Goal: Task Accomplishment & Management: Complete application form

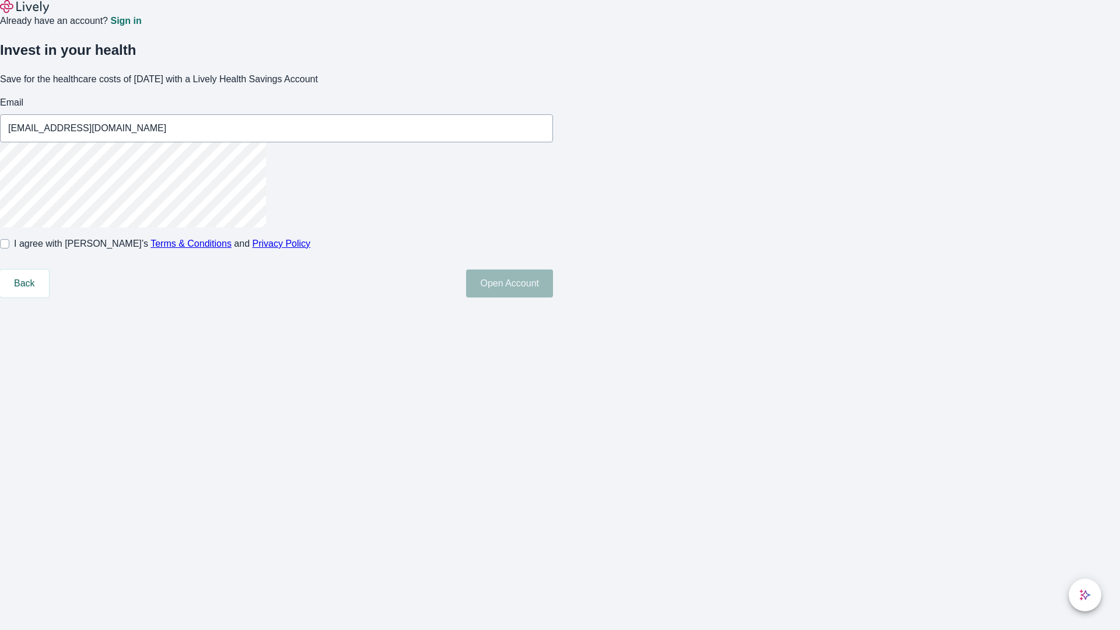
click at [9, 249] on input "I agree with Lively’s Terms & Conditions and Privacy Policy" at bounding box center [4, 243] width 9 height 9
checkbox input "true"
click at [553, 298] on button "Open Account" at bounding box center [509, 284] width 87 height 28
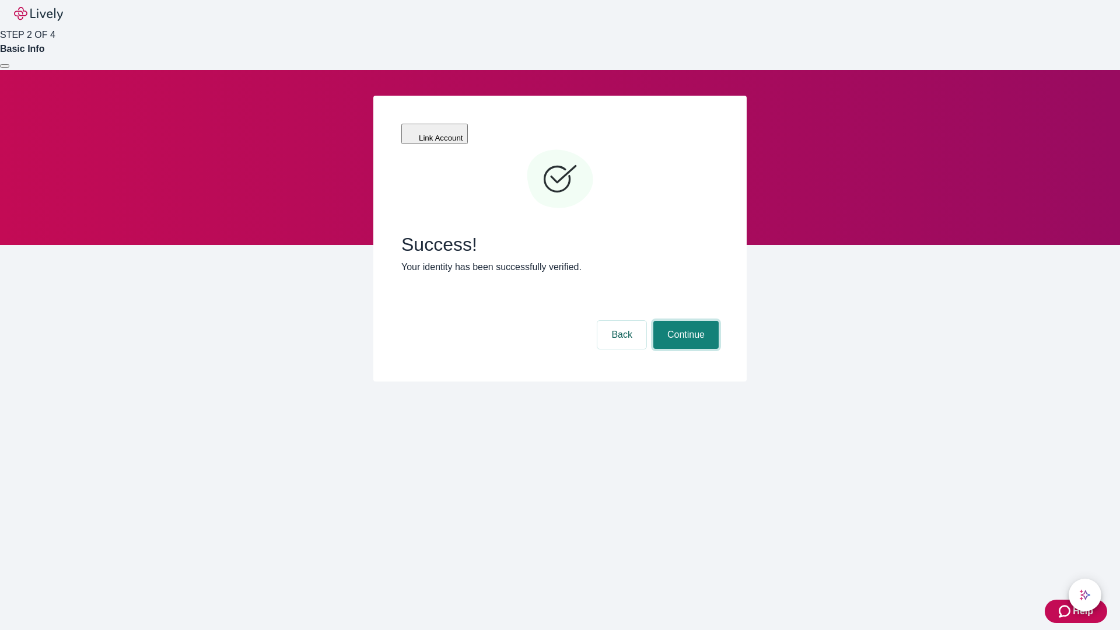
click at [684, 321] on button "Continue" at bounding box center [685, 335] width 65 height 28
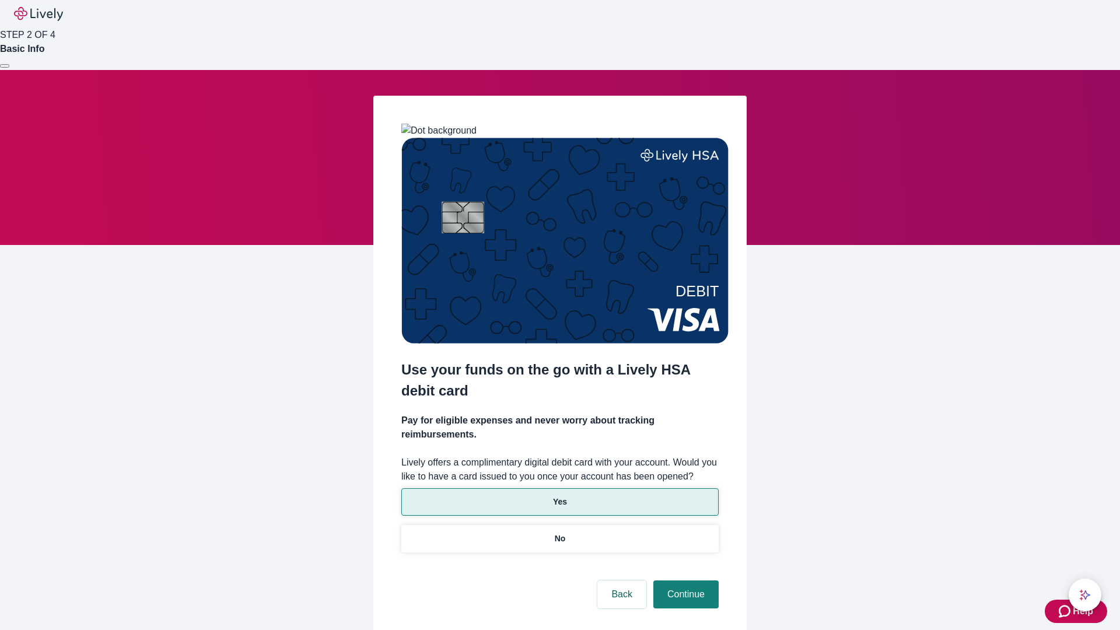
click at [560, 496] on p "Yes" at bounding box center [560, 502] width 14 height 12
click at [684, 581] on button "Continue" at bounding box center [685, 595] width 65 height 28
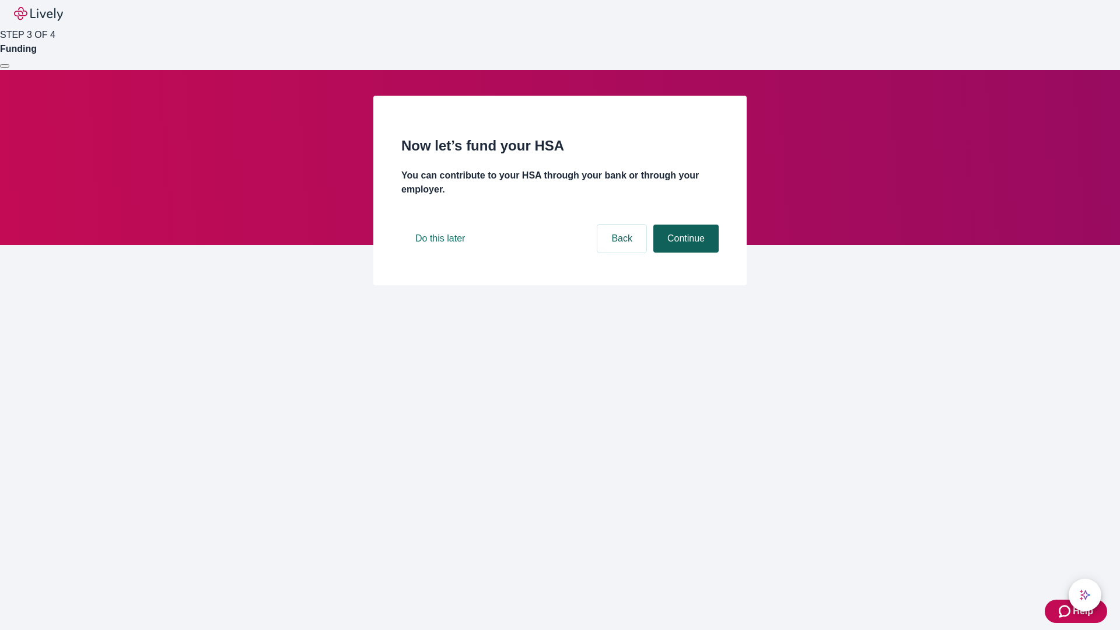
click at [684, 253] on button "Continue" at bounding box center [685, 239] width 65 height 28
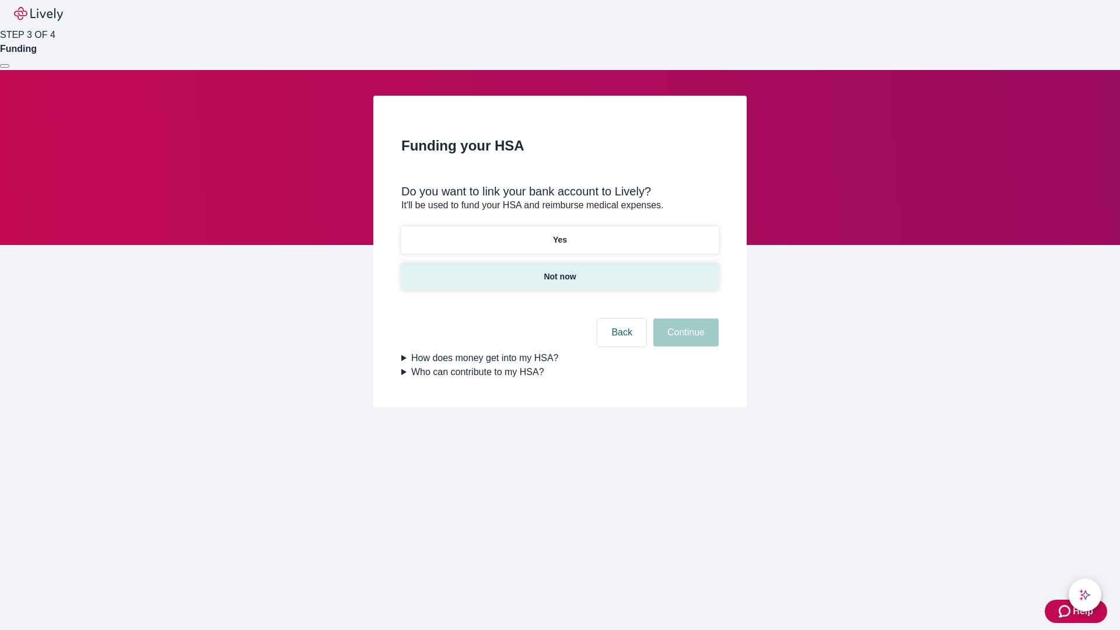
click at [560, 271] on p "Not now" at bounding box center [560, 277] width 32 height 12
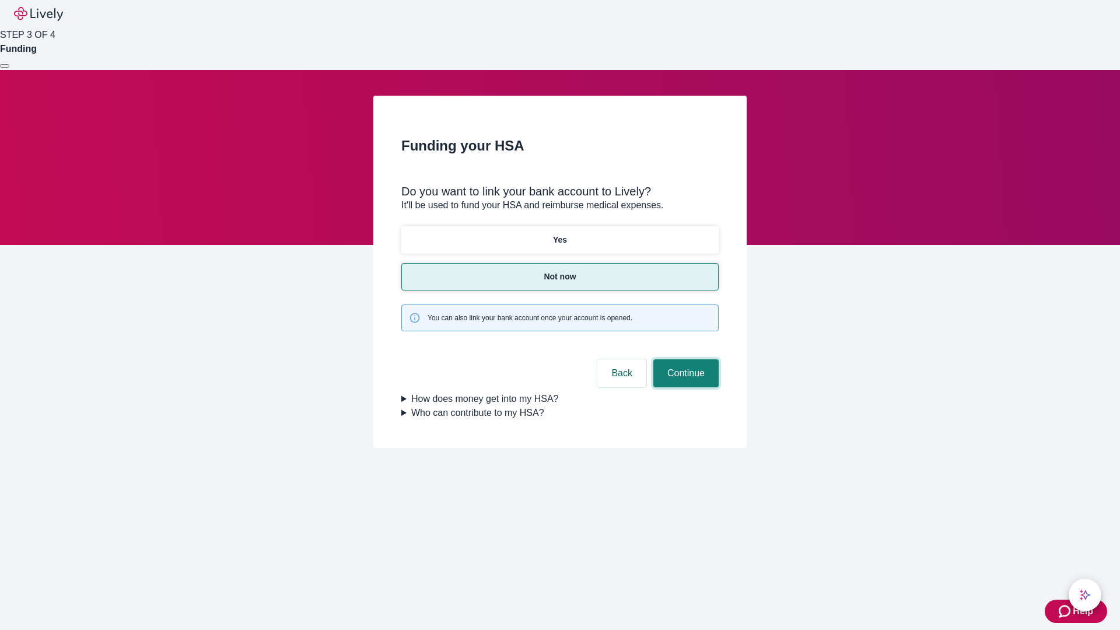
click at [684, 359] on button "Continue" at bounding box center [685, 373] width 65 height 28
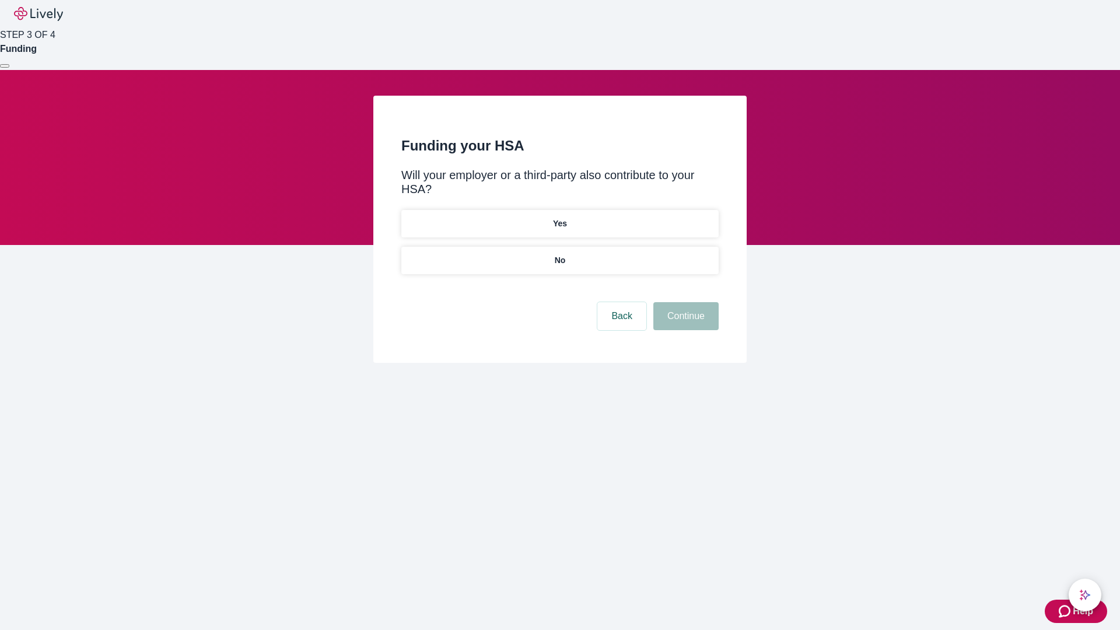
click at [560, 254] on p "No" at bounding box center [560, 260] width 11 height 12
click at [684, 302] on button "Continue" at bounding box center [685, 316] width 65 height 28
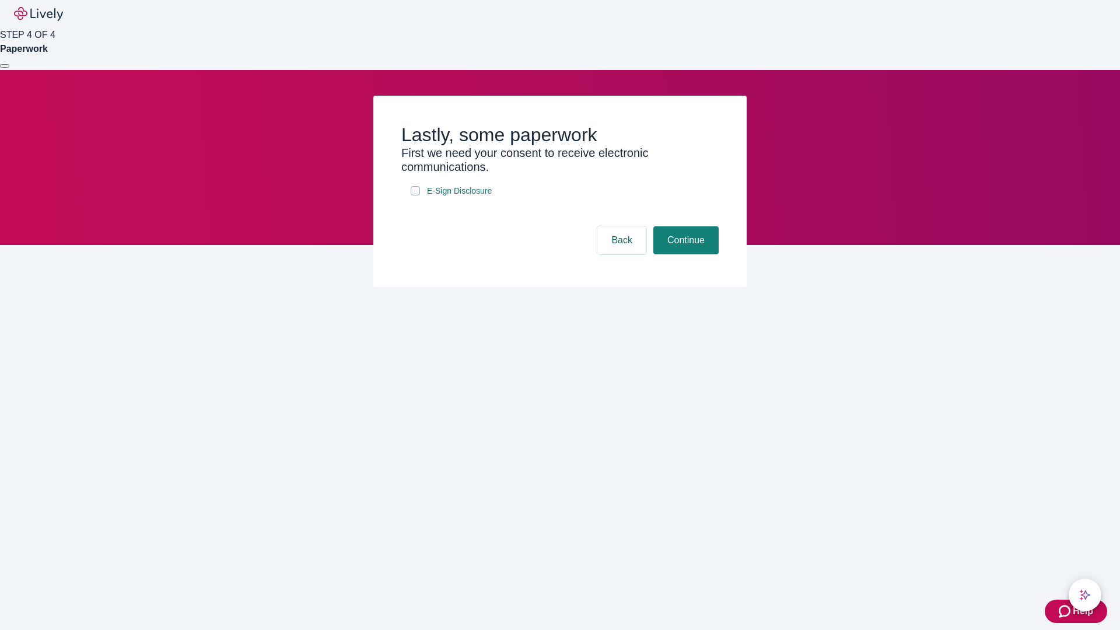
click at [415, 195] on input "E-Sign Disclosure" at bounding box center [415, 190] width 9 height 9
checkbox input "true"
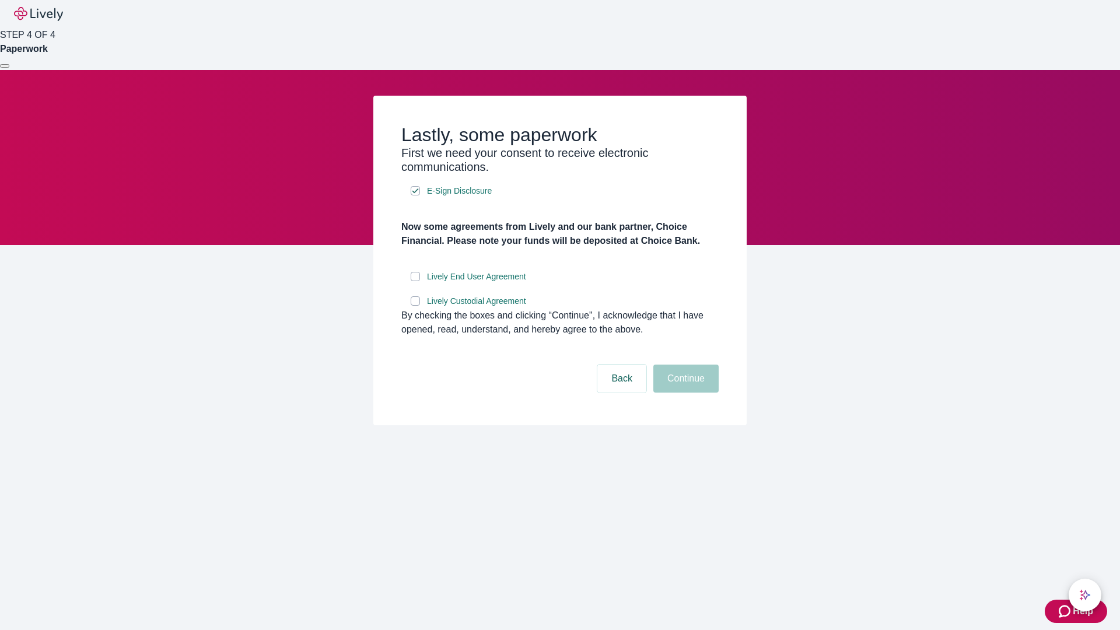
click at [415, 281] on input "Lively End User Agreement" at bounding box center [415, 276] width 9 height 9
checkbox input "true"
click at [415, 306] on input "Lively Custodial Agreement" at bounding box center [415, 300] width 9 height 9
checkbox input "true"
click at [684, 393] on button "Continue" at bounding box center [685, 379] width 65 height 28
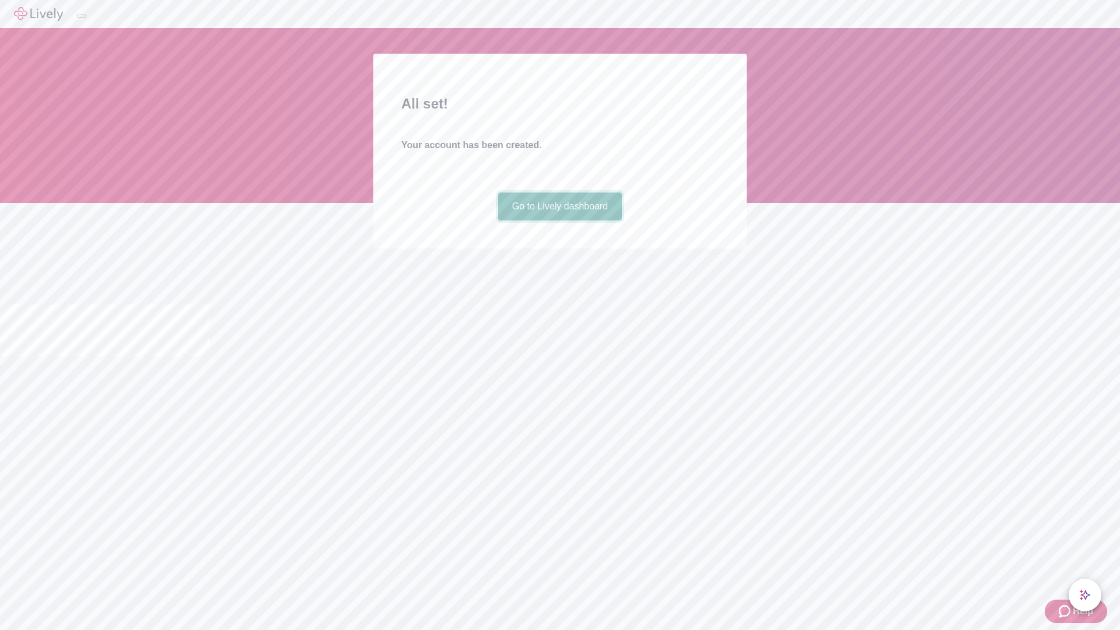
click at [560, 221] on link "Go to Lively dashboard" at bounding box center [560, 207] width 124 height 28
